Goal: Transaction & Acquisition: Purchase product/service

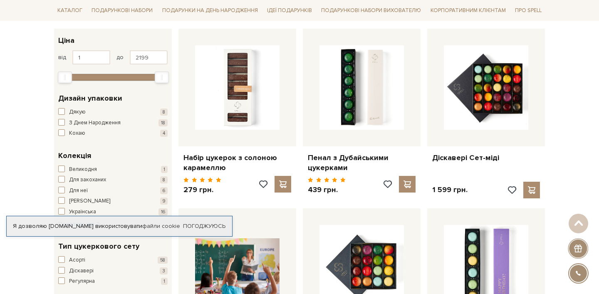
scroll to position [1, 0]
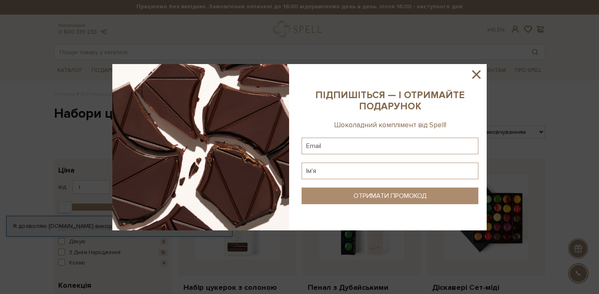
click at [472, 74] on icon at bounding box center [476, 74] width 14 height 14
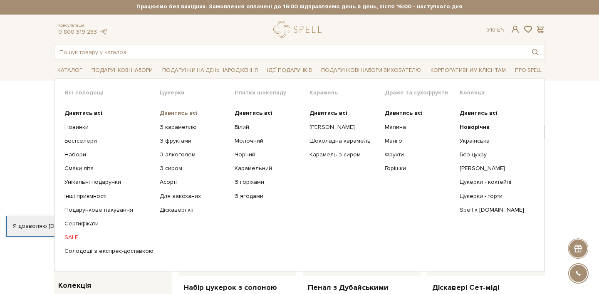
click at [186, 112] on b "Дивитись всі" at bounding box center [179, 112] width 38 height 7
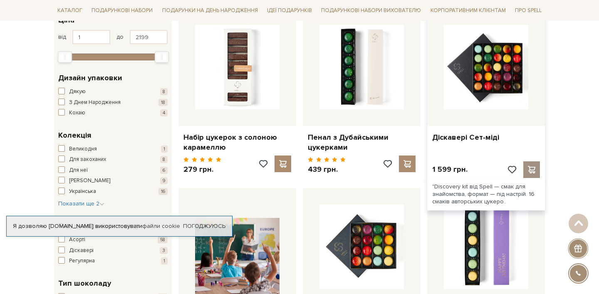
scroll to position [45, 0]
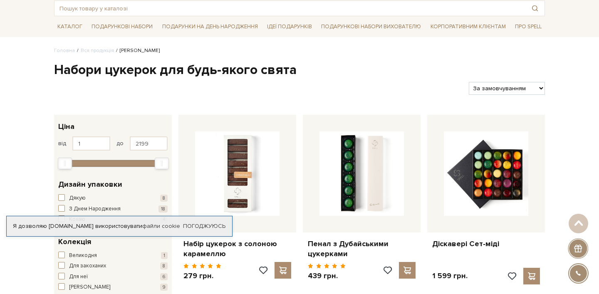
click at [512, 84] on select "За замовчуванням За Ціною (зростання) За Ціною (зменшення) Новинки За популярні…" at bounding box center [507, 88] width 76 height 13
select select "[URL][DOMAIN_NAME]"
click at [469, 82] on select "За замовчуванням За Ціною (зростання) За Ціною (зменшення) Новинки За популярні…" at bounding box center [507, 88] width 76 height 13
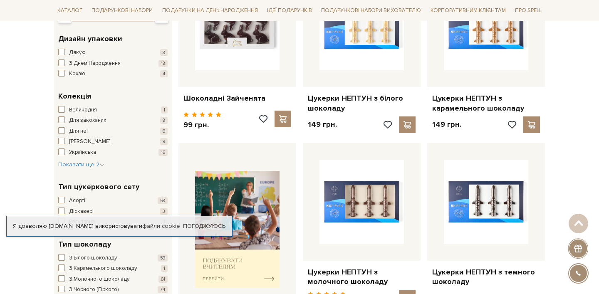
scroll to position [218, 0]
